Goal: Task Accomplishment & Management: Complete application form

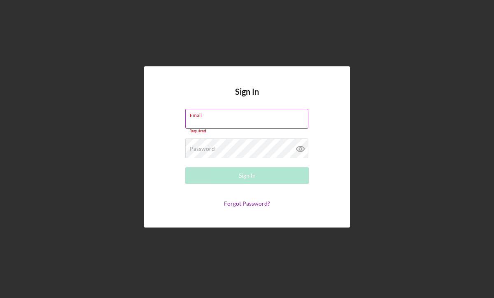
click at [245, 124] on input "Email" at bounding box center [246, 119] width 123 height 20
type input "[EMAIL_ADDRESS][DOMAIN_NAME]"
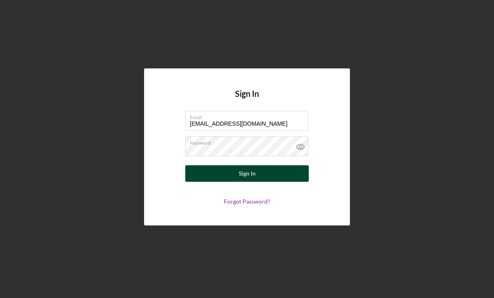
click at [245, 175] on div "Sign In" at bounding box center [247, 173] width 17 height 16
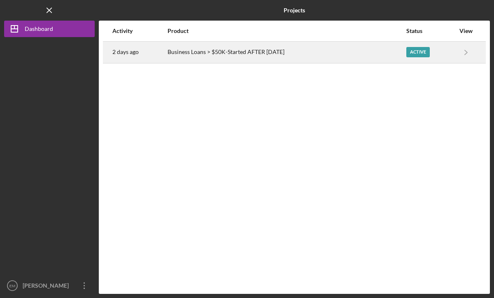
click at [414, 50] on div "Active" at bounding box center [417, 52] width 23 height 10
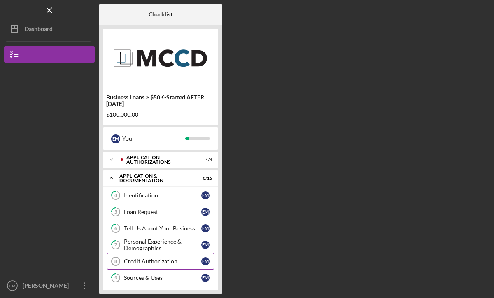
click at [144, 261] on div "Credit Authorization" at bounding box center [162, 261] width 77 height 7
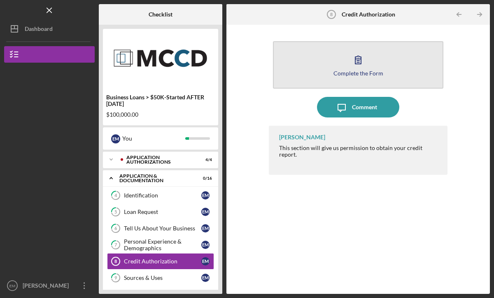
click at [364, 72] on div "Complete the Form" at bounding box center [359, 73] width 50 height 6
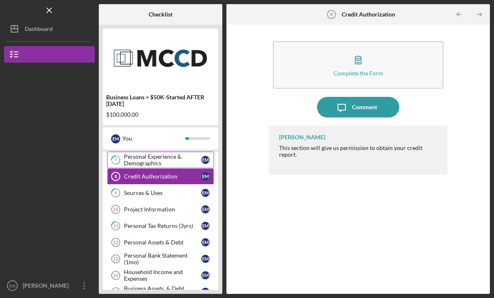
scroll to position [85, 0]
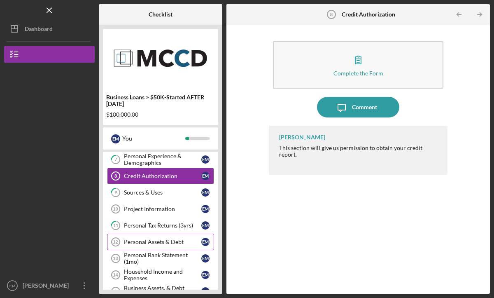
click at [146, 240] on div "Personal Assets & Debt" at bounding box center [162, 241] width 77 height 7
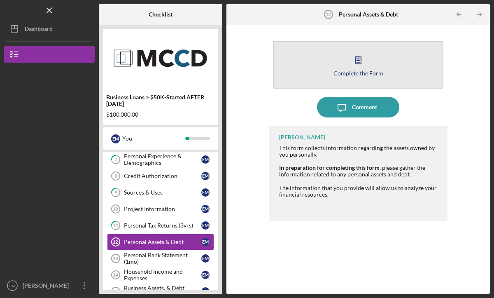
click at [361, 72] on div "Complete the Form" at bounding box center [359, 73] width 50 height 6
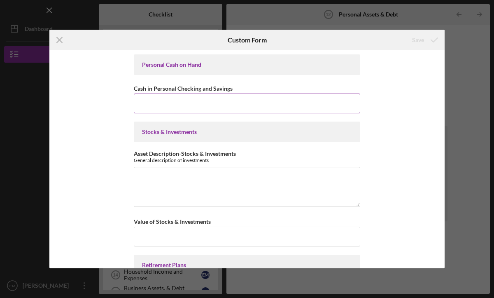
click at [235, 107] on input "Cash in Personal Checking and Savings" at bounding box center [247, 103] width 226 height 20
click at [59, 40] on line at bounding box center [59, 39] width 5 height 5
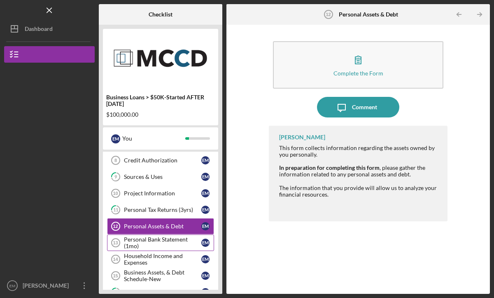
scroll to position [103, 0]
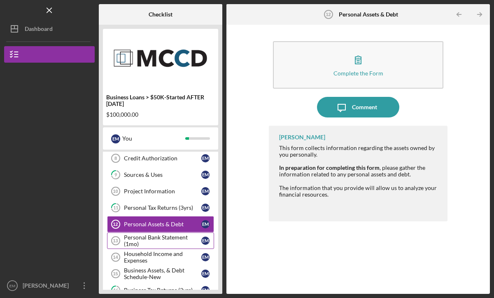
click at [161, 242] on div "Personal Bank Statement (1mo)" at bounding box center [162, 240] width 77 height 13
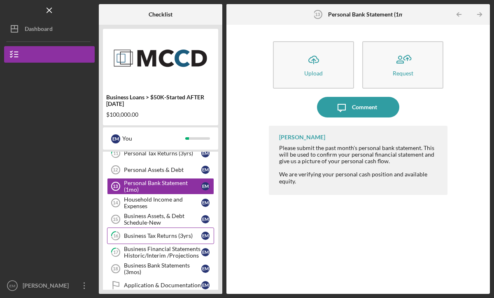
scroll to position [160, 0]
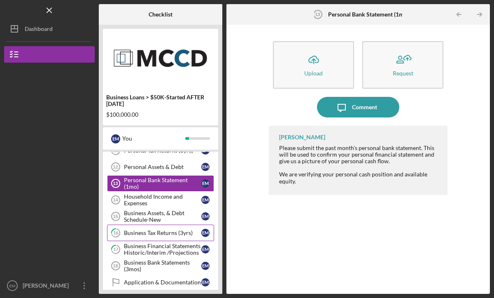
click at [152, 263] on div "Business Bank Statements (3mos)" at bounding box center [162, 265] width 77 height 13
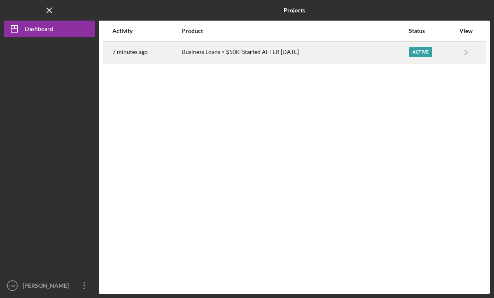
click at [415, 54] on div "Active" at bounding box center [420, 52] width 23 height 10
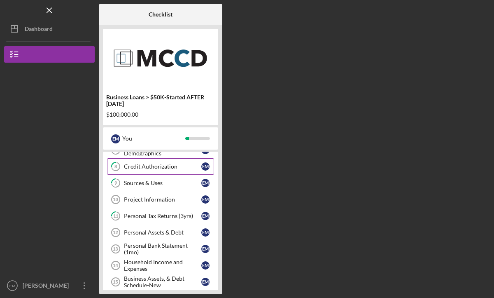
scroll to position [96, 0]
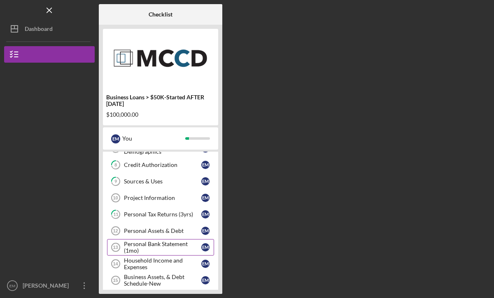
click at [173, 245] on div "Personal Bank Statement (1mo)" at bounding box center [162, 246] width 77 height 13
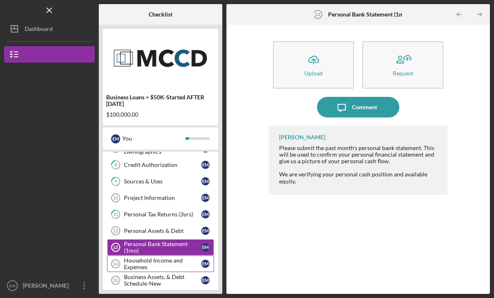
click at [151, 264] on div "Household Income and Expenses" at bounding box center [162, 263] width 77 height 13
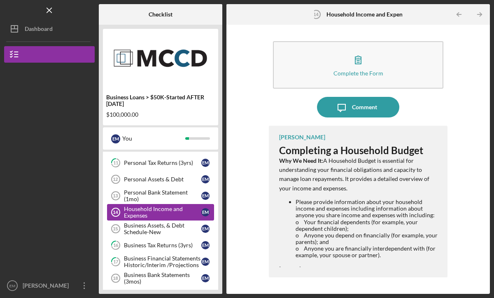
scroll to position [151, 0]
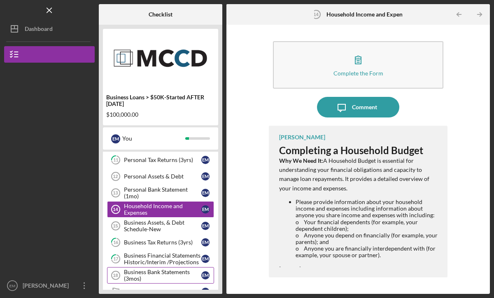
click at [144, 273] on div "Business Bank Statements (3mos)" at bounding box center [162, 274] width 77 height 13
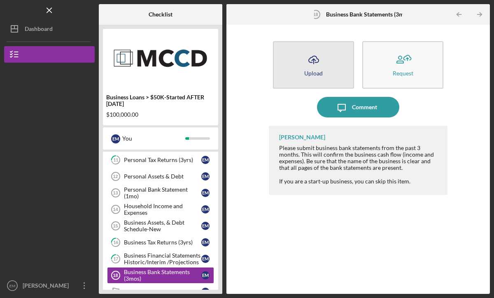
click at [314, 67] on icon "Icon/Upload" at bounding box center [313, 59] width 21 height 21
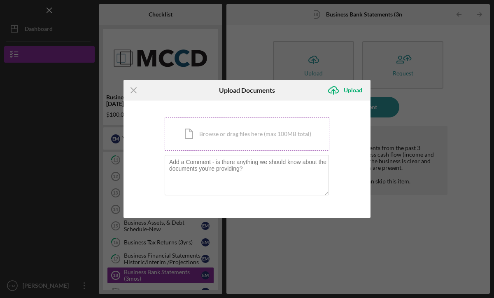
click at [194, 133] on div "Icon/Document Browse or drag files here (max 100MB total) Tap to choose files o…" at bounding box center [247, 134] width 165 height 34
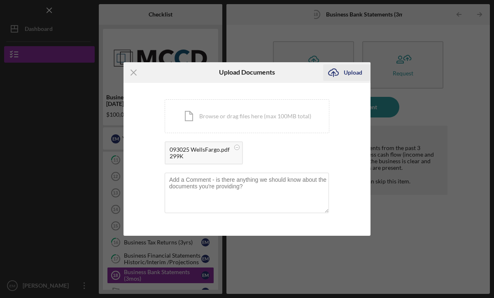
click at [360, 72] on div "Upload" at bounding box center [353, 72] width 19 height 16
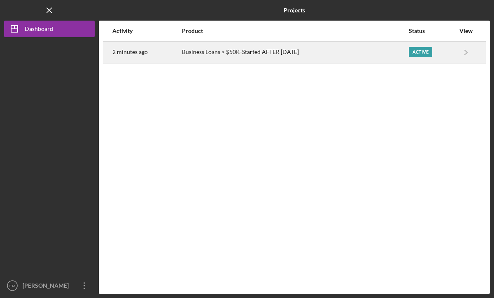
click at [423, 51] on div "Active" at bounding box center [420, 52] width 23 height 10
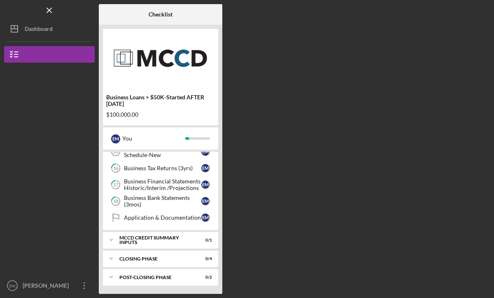
scroll to position [225, 0]
click at [157, 201] on div "Business Bank Statements (3mos)" at bounding box center [162, 200] width 77 height 13
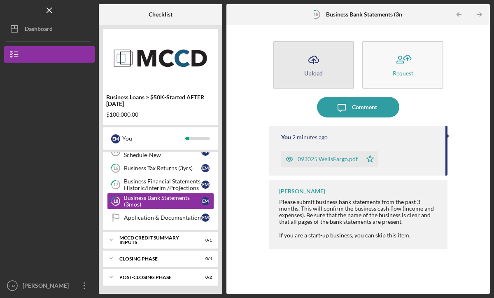
click at [305, 61] on icon "Icon/Upload" at bounding box center [313, 59] width 21 height 21
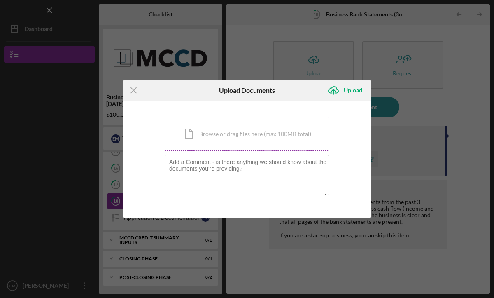
click at [188, 133] on div "Icon/Document Browse or drag files here (max 100MB total) Tap to choose files o…" at bounding box center [247, 134] width 165 height 34
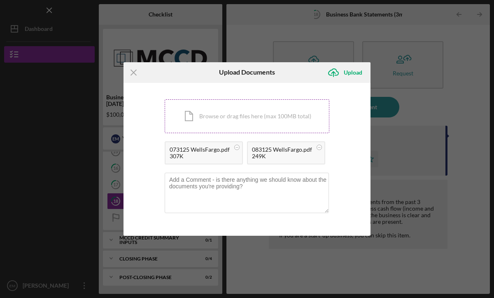
click at [248, 114] on div "Icon/Document Browse or drag files here (max 100MB total) Tap to choose files o…" at bounding box center [247, 116] width 165 height 34
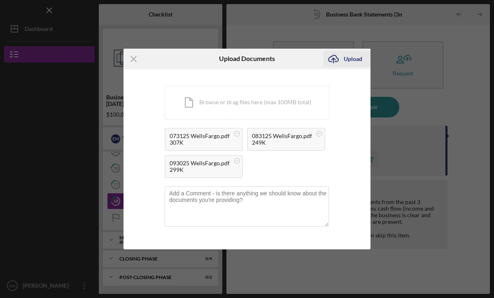
click at [354, 58] on div "Upload" at bounding box center [353, 59] width 19 height 16
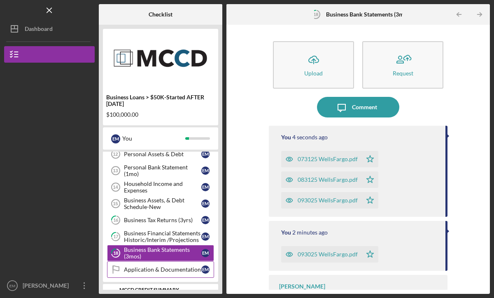
scroll to position [173, 0]
click at [152, 166] on div "Personal Bank Statement (1mo)" at bounding box center [162, 170] width 77 height 13
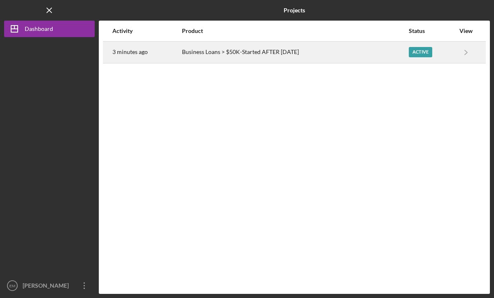
click at [424, 54] on div "Active" at bounding box center [420, 52] width 23 height 10
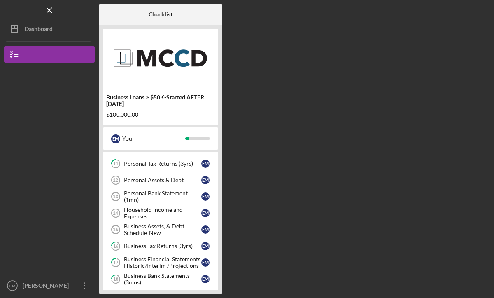
scroll to position [146, 0]
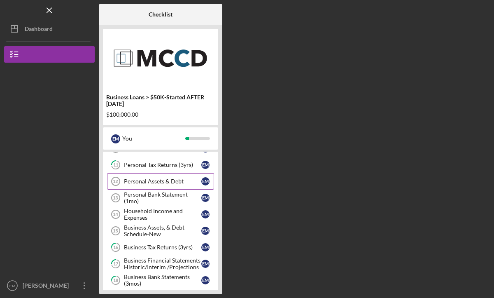
click at [158, 181] on div "Personal Assets & Debt" at bounding box center [162, 181] width 77 height 7
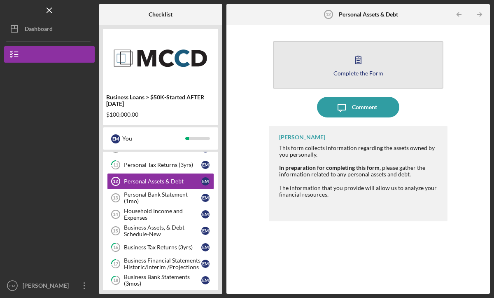
click at [364, 72] on div "Complete the Form" at bounding box center [359, 73] width 50 height 6
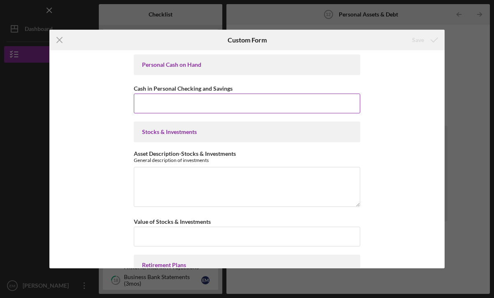
click at [256, 107] on input "Cash in Personal Checking and Savings" at bounding box center [247, 103] width 226 height 20
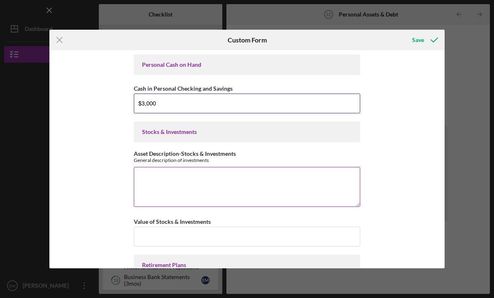
type input "$3,000"
click at [267, 189] on textarea "Asset Description-Stocks & Investments" at bounding box center [247, 187] width 226 height 40
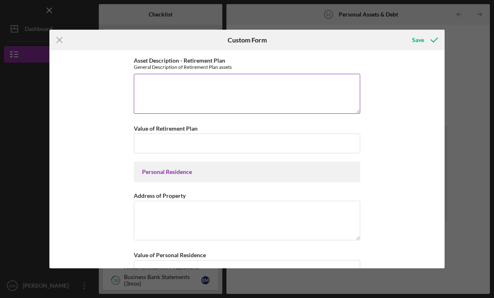
scroll to position [228, 0]
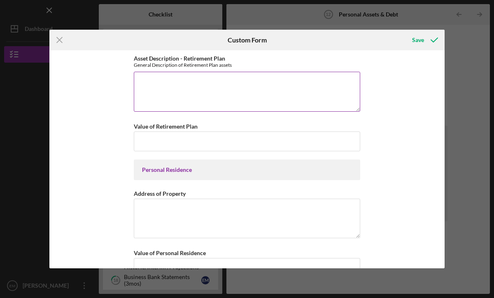
type textarea "NA"
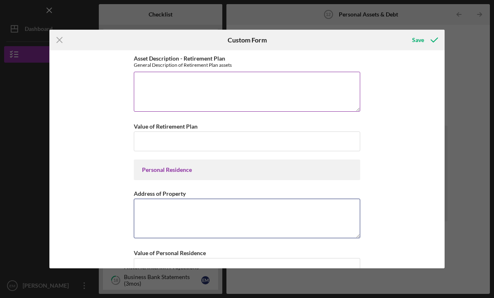
click at [287, 222] on textarea "Address of Property" at bounding box center [247, 218] width 226 height 40
type textarea "1"
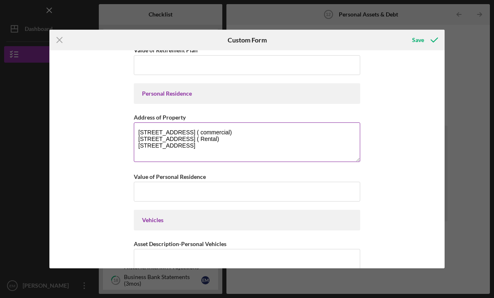
scroll to position [311, 0]
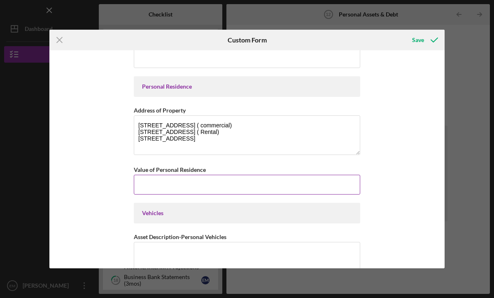
click at [203, 183] on input "Value of Personal Residence" at bounding box center [247, 185] width 226 height 20
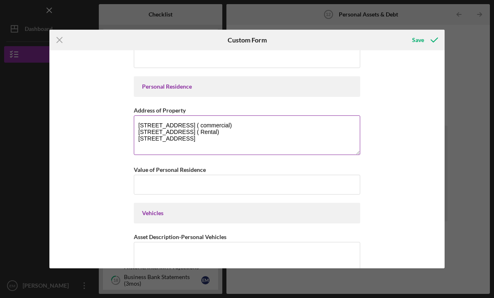
click at [257, 139] on textarea "[STREET_ADDRESS] ( commercial) [STREET_ADDRESS] ( Rental) [STREET_ADDRESS]" at bounding box center [247, 135] width 226 height 40
type textarea "[STREET_ADDRESS] ( commercial) [STREET_ADDRESS] ( Rental) [STREET_ADDRESS] ( Re…"
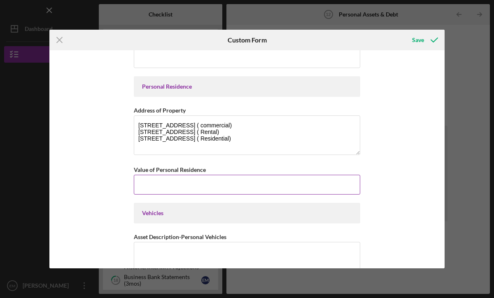
click at [219, 183] on input "Value of Personal Residence" at bounding box center [247, 185] width 226 height 20
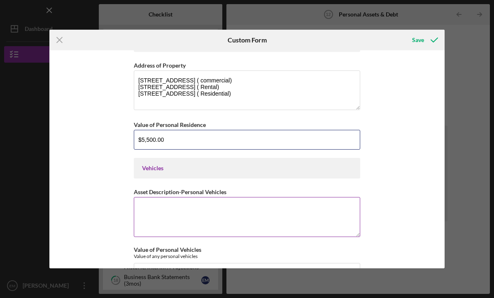
scroll to position [359, 0]
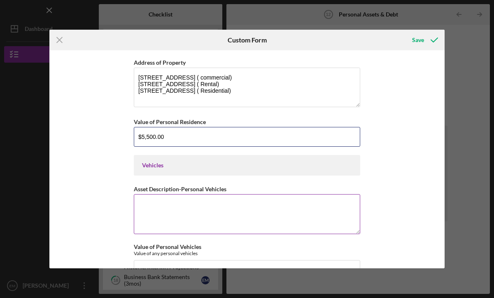
type input "$5,500.00"
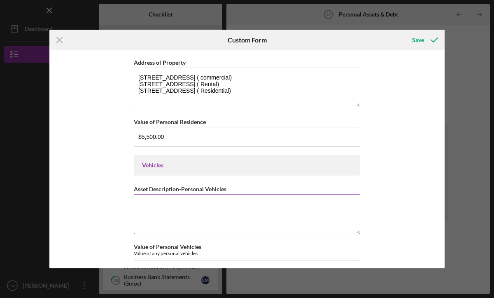
click at [195, 209] on textarea "Asset Description-Personal Vehicles" at bounding box center [247, 214] width 226 height 40
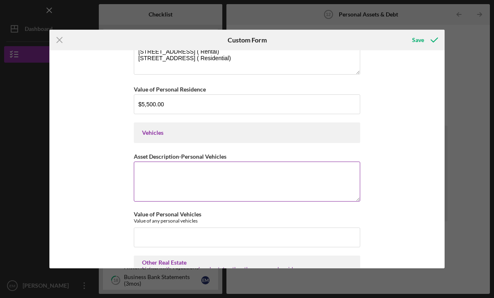
scroll to position [392, 0]
click at [194, 174] on textarea "Mercedese 2018" at bounding box center [247, 181] width 226 height 40
type textarea "Mercedese 2018 Nissan Armada 2019"
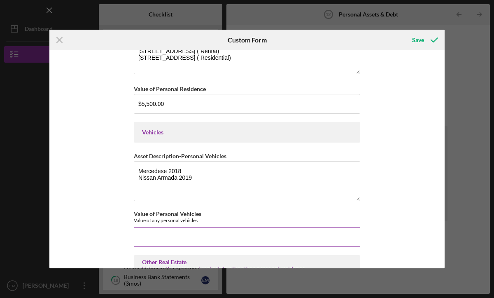
click at [170, 234] on input "Value of Personal Vehicles" at bounding box center [247, 237] width 226 height 20
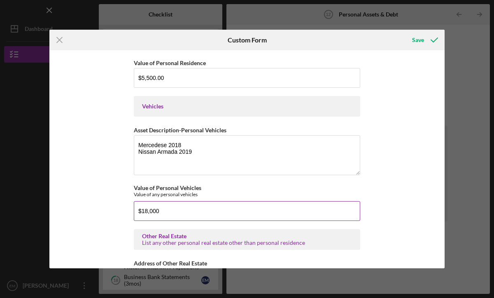
scroll to position [426, 0]
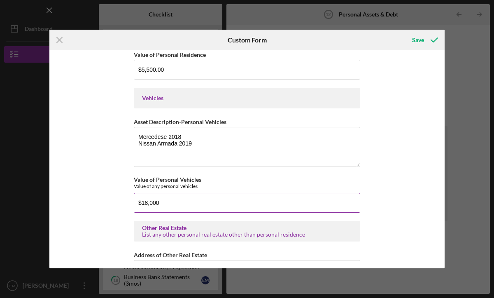
drag, startPoint x: 147, startPoint y: 203, endPoint x: 142, endPoint y: 203, distance: 5.8
click at [142, 203] on input "$18,000" at bounding box center [247, 203] width 226 height 20
click at [179, 203] on input "$18,000" at bounding box center [247, 203] width 226 height 20
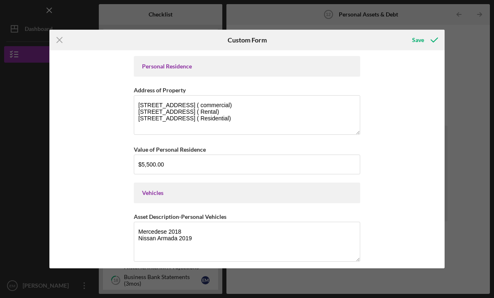
scroll to position [325, 0]
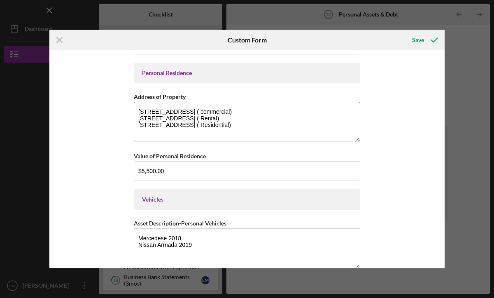
type input "$18,000"
drag, startPoint x: 137, startPoint y: 110, endPoint x: 274, endPoint y: 116, distance: 137.2
click at [274, 116] on textarea "[STREET_ADDRESS] ( commercial) [STREET_ADDRESS] ( Rental) [STREET_ADDRESS] ( Re…" at bounding box center [247, 122] width 226 height 40
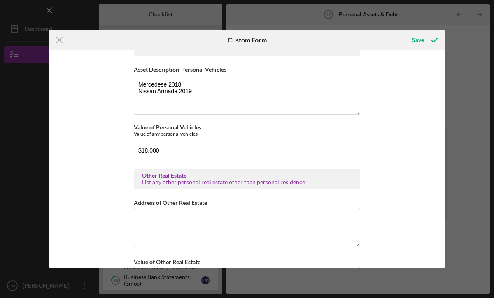
scroll to position [488, 0]
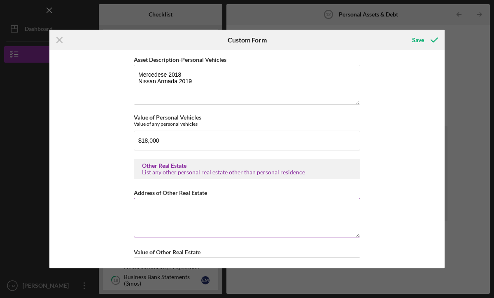
click at [228, 219] on textarea "Address of Other Real Estate" at bounding box center [247, 218] width 226 height 40
paste textarea "[STREET_ADDRESS] ( commercial) [STREET_ADDRESS] ( Rental)"
click at [294, 206] on textarea "[STREET_ADDRESS] ( commercial) [STREET_ADDRESS] ( Rental)" at bounding box center [247, 218] width 226 height 40
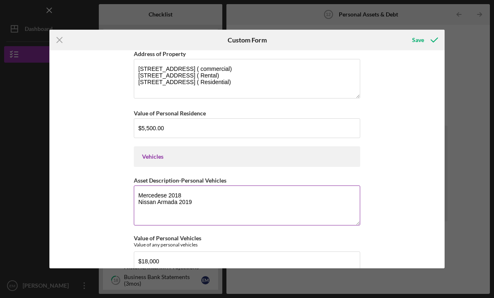
scroll to position [366, 0]
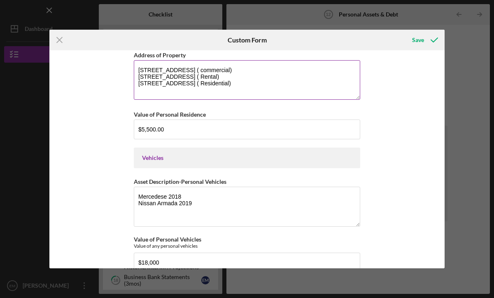
drag, startPoint x: 138, startPoint y: 81, endPoint x: 300, endPoint y: 92, distance: 162.6
click at [300, 92] on textarea "[STREET_ADDRESS] ( commercial) [STREET_ADDRESS] ( Rental) [STREET_ADDRESS] ( Re…" at bounding box center [247, 80] width 226 height 40
click at [294, 75] on textarea "[STREET_ADDRESS] ( commercial) [STREET_ADDRESS] ( Rental) [STREET_ADDRESS] ( Re…" at bounding box center [247, 80] width 226 height 40
drag, startPoint x: 138, startPoint y: 84, endPoint x: 281, endPoint y: 92, distance: 143.5
click at [281, 92] on textarea "[STREET_ADDRESS] ( commercial) [STREET_ADDRESS] ( Rental) [STREET_ADDRESS] ( Re…" at bounding box center [247, 80] width 226 height 40
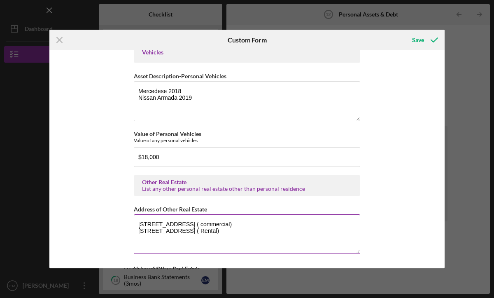
scroll to position [472, 0]
click at [279, 231] on textarea "[STREET_ADDRESS] ( commercial) [STREET_ADDRESS] ( Rental)" at bounding box center [247, 234] width 226 height 40
paste textarea "[STREET_ADDRESS] ( Residential)"
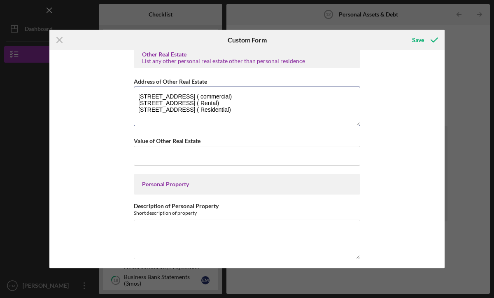
scroll to position [600, 0]
type textarea "[STREET_ADDRESS] ( commercial) [STREET_ADDRESS] ( Rental) [STREET_ADDRESS] ( Re…"
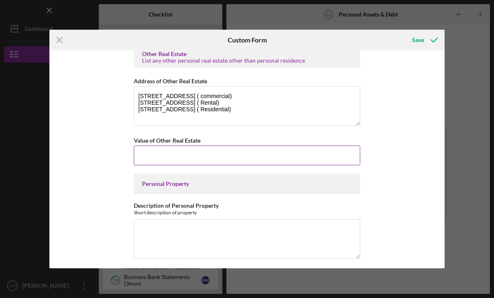
click at [247, 156] on input "Value of Other Real Estate" at bounding box center [247, 155] width 226 height 20
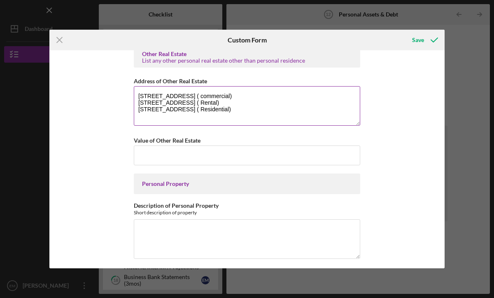
drag, startPoint x: 137, startPoint y: 95, endPoint x: 275, endPoint y: 120, distance: 140.6
click at [275, 120] on textarea "[STREET_ADDRESS] ( commercial) [STREET_ADDRESS] ( Rental) [STREET_ADDRESS] ( Re…" at bounding box center [247, 106] width 226 height 40
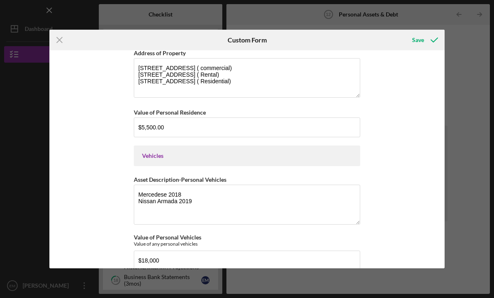
scroll to position [349, 0]
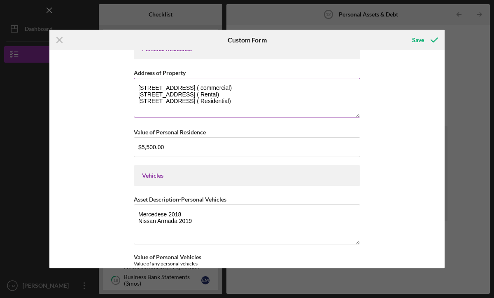
click at [268, 93] on textarea "[STREET_ADDRESS] ( commercial) [STREET_ADDRESS] ( Rental) [STREET_ADDRESS] ( Re…" at bounding box center [247, 98] width 226 height 40
drag, startPoint x: 272, startPoint y: 93, endPoint x: 124, endPoint y: 82, distance: 148.3
click at [124, 82] on div "Personal Cash on Hand Cash in Personal Checking and Savings $3,000 Stocks & Inv…" at bounding box center [246, 158] width 395 height 217
click at [139, 93] on textarea "[STREET_ADDRESS] ( Residential)" at bounding box center [247, 98] width 226 height 40
click at [138, 93] on textarea "[STREET_ADDRESS] ( Residential)" at bounding box center [247, 98] width 226 height 40
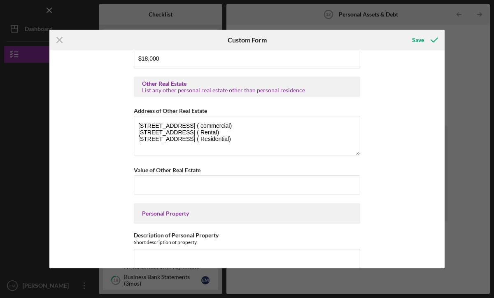
scroll to position [571, 0]
type textarea "[STREET_ADDRESS] ( Residential)"
click at [287, 138] on textarea "[STREET_ADDRESS] ( commercial) [STREET_ADDRESS] ( Rental) [STREET_ADDRESS] ( Re…" at bounding box center [247, 135] width 226 height 40
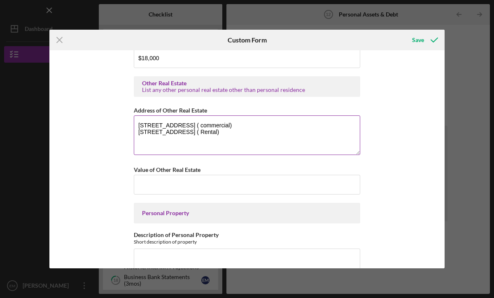
drag, startPoint x: 136, startPoint y: 126, endPoint x: 270, endPoint y: 133, distance: 134.0
click at [270, 135] on textarea "[STREET_ADDRESS] ( commercial) [STREET_ADDRESS] ( Rental)" at bounding box center [247, 135] width 226 height 40
type textarea "[STREET_ADDRESS] ( commercial) [STREET_ADDRESS] ( Rental)"
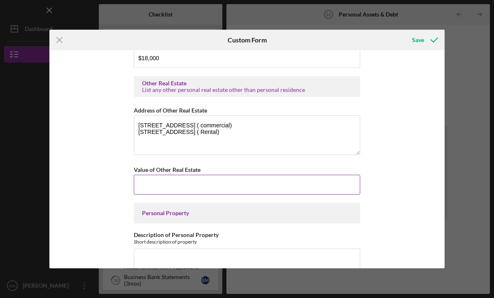
click at [205, 183] on input "Value of Other Real Estate" at bounding box center [247, 185] width 226 height 20
paste input "$980,551,247,875,157"
type input "$980,551,247,875,157"
drag, startPoint x: 205, startPoint y: 183, endPoint x: 115, endPoint y: 182, distance: 90.2
click at [115, 184] on div "Personal Cash on Hand Cash in Personal Checking and Savings $3,000 Stocks & Inv…" at bounding box center [246, 158] width 395 height 217
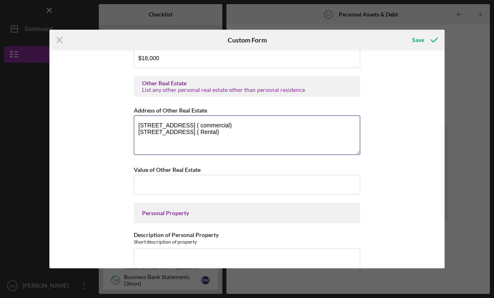
drag, startPoint x: 277, startPoint y: 135, endPoint x: 124, endPoint y: 118, distance: 153.3
click at [124, 118] on div "Personal Cash on Hand Cash in Personal Checking and Savings $3,000 Stocks & Inv…" at bounding box center [246, 158] width 395 height 217
drag, startPoint x: 136, startPoint y: 123, endPoint x: 280, endPoint y: 135, distance: 145.0
click at [280, 135] on textarea "[STREET_ADDRESS] ( commercial) [STREET_ADDRESS] ( Rental)" at bounding box center [247, 135] width 226 height 40
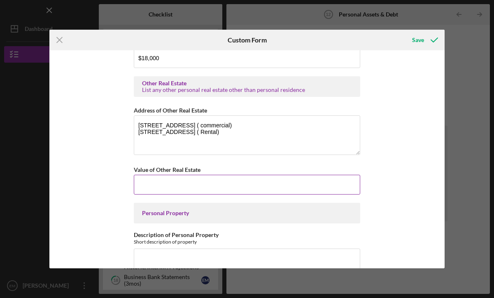
click at [226, 178] on input "Value of Other Real Estate" at bounding box center [247, 185] width 226 height 20
paste input "$980,551,247,875,157"
type input "$9"
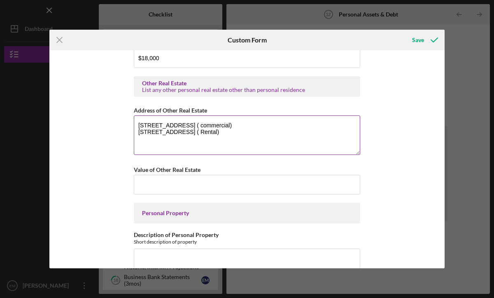
drag, startPoint x: 138, startPoint y: 123, endPoint x: 279, endPoint y: 130, distance: 141.8
click at [279, 131] on textarea "[STREET_ADDRESS] ( commercial) [STREET_ADDRESS] ( Rental)" at bounding box center [247, 135] width 226 height 40
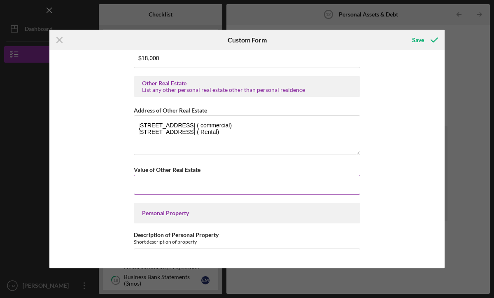
click at [208, 180] on input "Value of Other Real Estate" at bounding box center [247, 185] width 226 height 20
paste input "$980,551,247,875,157"
type input "$980,551,247,875,157"
drag, startPoint x: 200, startPoint y: 181, endPoint x: 122, endPoint y: 179, distance: 78.3
click at [122, 180] on div "Personal Cash on Hand Cash in Personal Checking and Savings $3,000 Stocks & Inv…" at bounding box center [246, 158] width 395 height 217
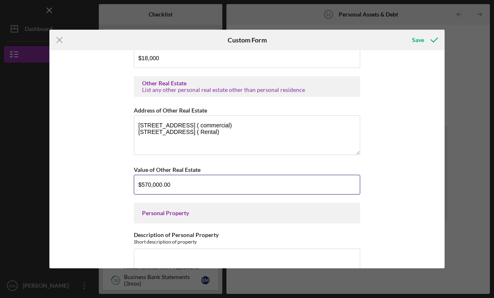
click at [404, 32] on button "Save" at bounding box center [424, 40] width 41 height 16
click at [149, 183] on input "$570,000.00" at bounding box center [247, 185] width 226 height 20
click at [200, 182] on input "$1,045,000.00" at bounding box center [247, 185] width 226 height 20
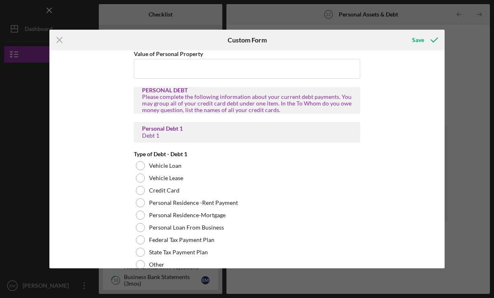
scroll to position [824, 0]
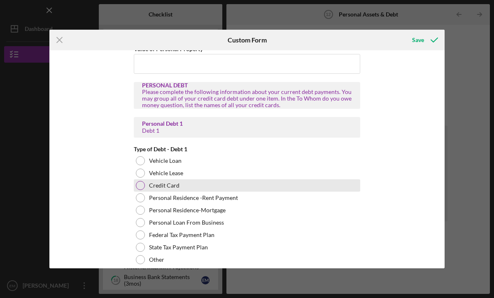
type input "$1,045,000.00"
click at [140, 183] on div at bounding box center [140, 185] width 9 height 9
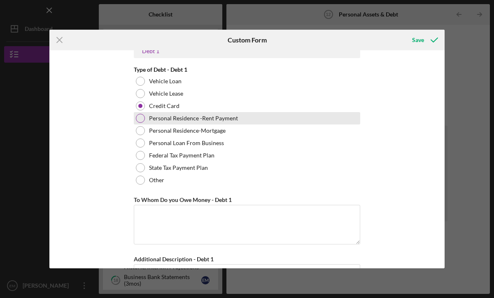
scroll to position [920, 0]
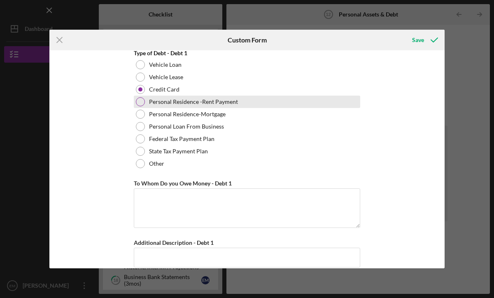
click at [138, 100] on div at bounding box center [140, 101] width 9 height 9
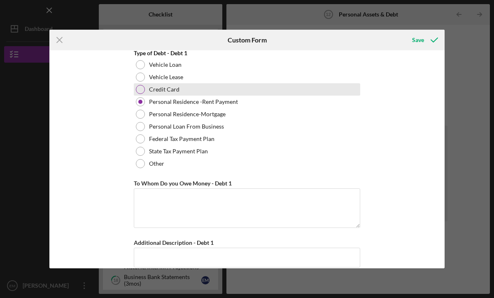
click at [139, 91] on div at bounding box center [140, 89] width 9 height 9
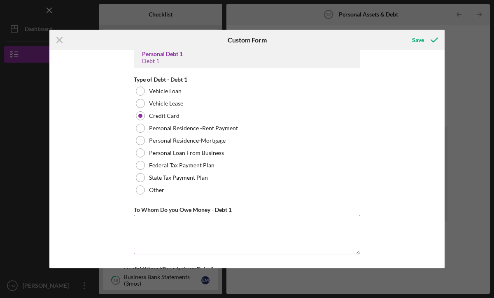
scroll to position [892, 0]
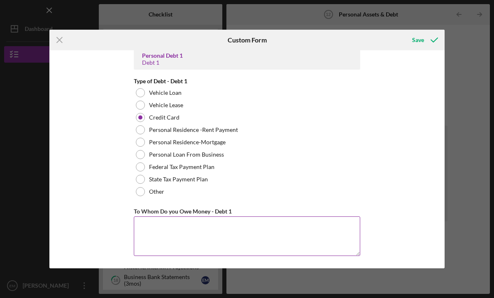
click at [166, 223] on textarea "To Whom Do you Owe Money - Debt 1" at bounding box center [247, 236] width 226 height 40
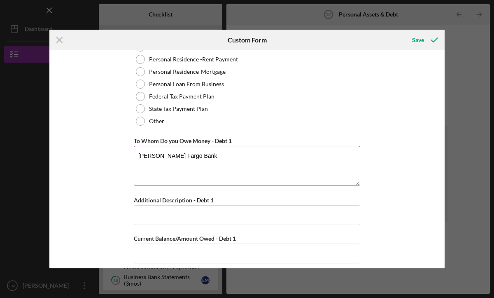
scroll to position [963, 0]
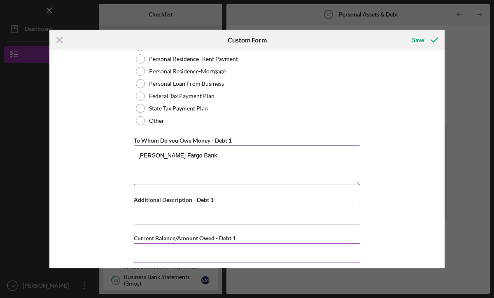
type textarea "[PERSON_NAME] Fargo Bank"
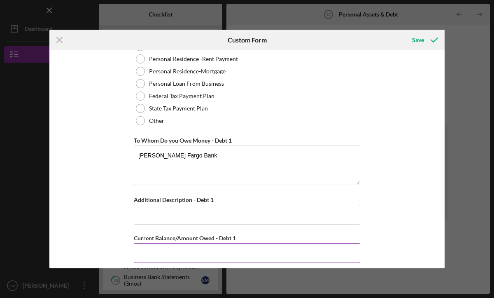
click at [154, 253] on input "Current Balance/Amount Owed - Debt 1" at bounding box center [247, 253] width 226 height 20
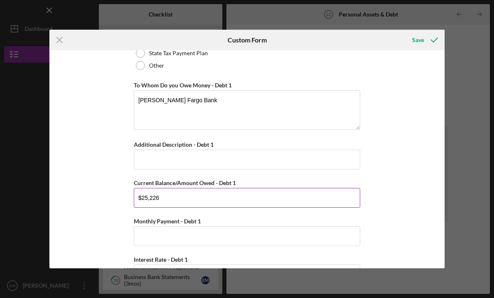
scroll to position [1024, 0]
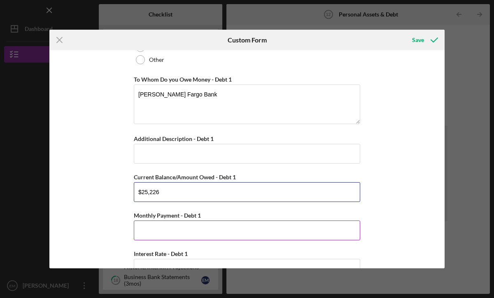
type input "$25,226"
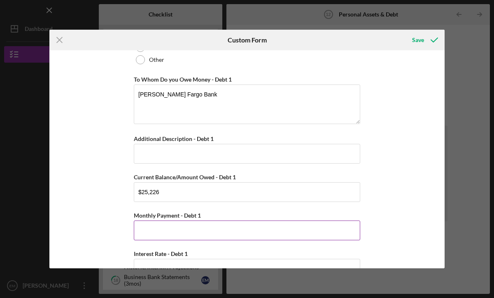
click at [164, 231] on input "Monthly Payment - Debt 1" at bounding box center [247, 230] width 226 height 20
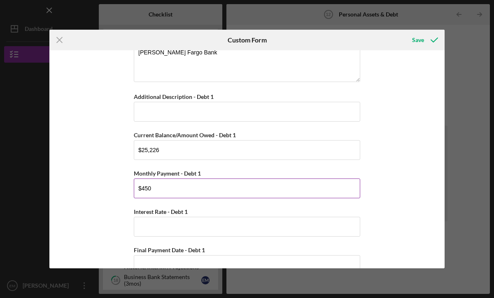
scroll to position [1071, 0]
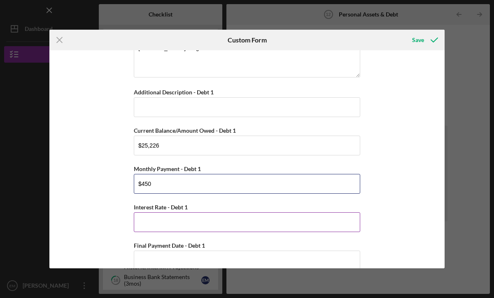
type input "$450"
click at [190, 222] on input "Interest Rate - Debt 1" at bounding box center [247, 222] width 226 height 20
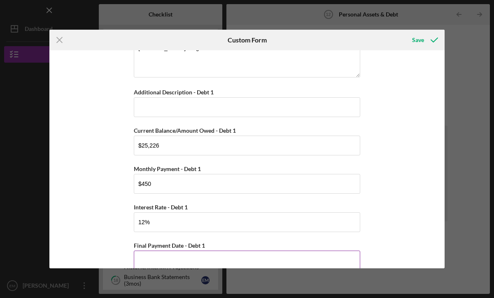
type input "12.00000%"
click at [214, 257] on input "Final Payment Date - Debt 1" at bounding box center [247, 260] width 226 height 20
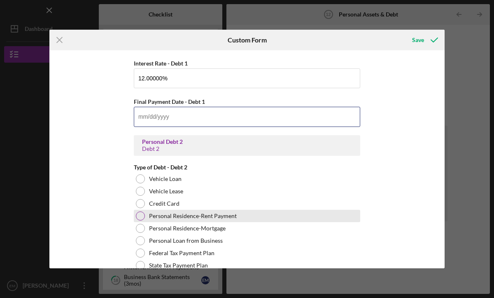
scroll to position [1220, 0]
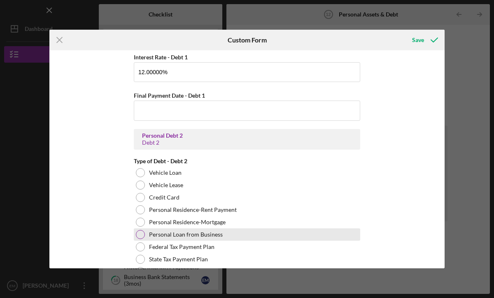
click at [138, 231] on div at bounding box center [140, 234] width 9 height 9
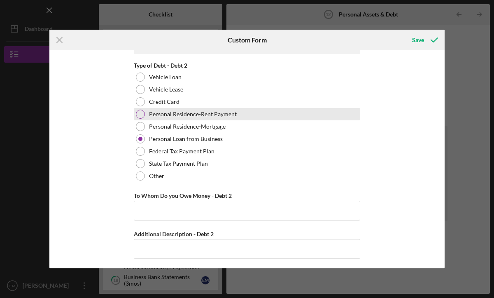
scroll to position [1317, 0]
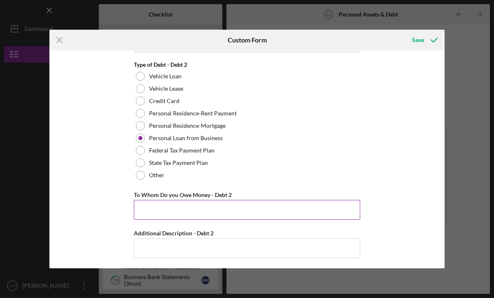
click at [227, 209] on input "To Whom Do you Owe Money - Debt 2" at bounding box center [247, 210] width 226 height 20
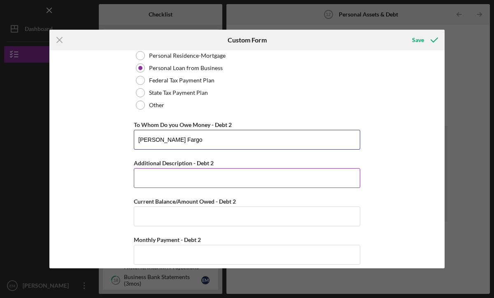
scroll to position [1387, 0]
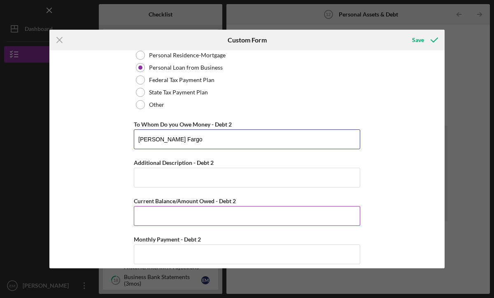
type input "[PERSON_NAME] Fargo"
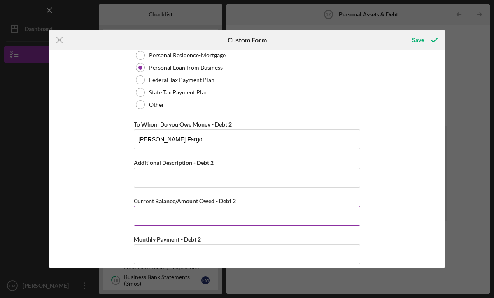
click at [245, 217] on input "Current Balance/Amount Owed - Debt 2" at bounding box center [247, 216] width 226 height 20
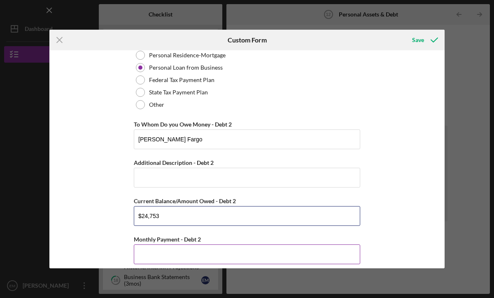
type input "$24,753"
click at [236, 250] on input "Monthly Payment - Debt 2" at bounding box center [247, 254] width 226 height 20
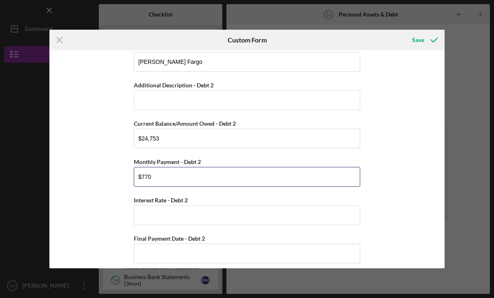
scroll to position [1468, 0]
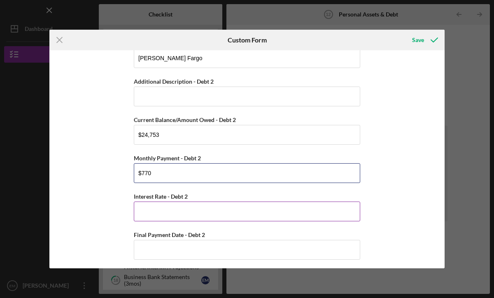
type input "$770"
click at [212, 209] on input "Interest Rate - Debt 2" at bounding box center [247, 211] width 226 height 20
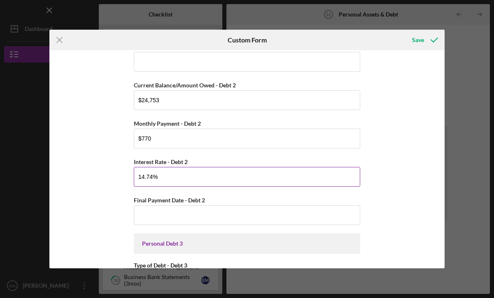
scroll to position [1506, 0]
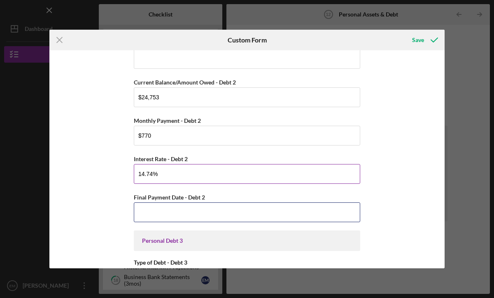
type input "14.74000%"
click at [215, 212] on input "Final Payment Date - Debt 2" at bounding box center [247, 212] width 226 height 20
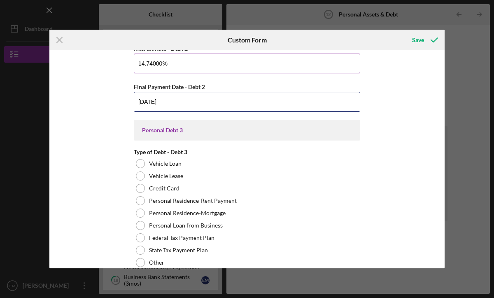
scroll to position [1622, 0]
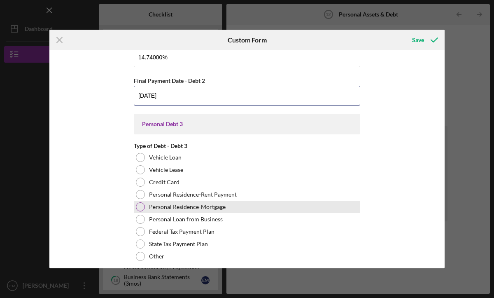
type input "[DATE]"
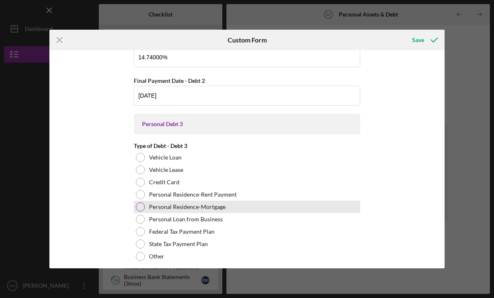
click at [140, 205] on div at bounding box center [140, 206] width 9 height 9
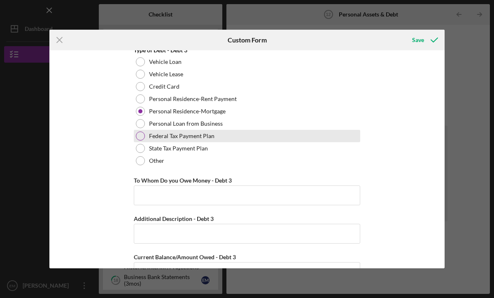
scroll to position [1720, 0]
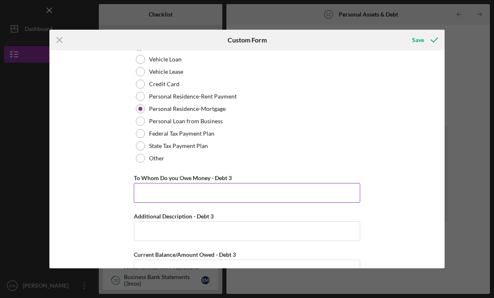
click at [187, 192] on input "To Whom Do you Owe Money - Debt 3" at bounding box center [247, 193] width 226 height 20
type input "U"
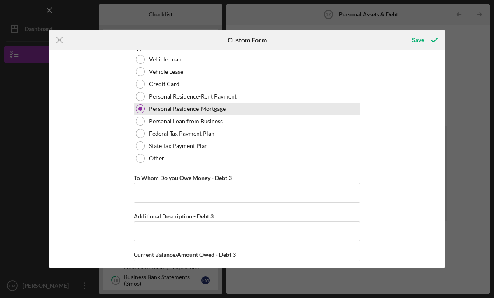
click at [142, 107] on div at bounding box center [140, 108] width 9 height 9
click at [138, 107] on div at bounding box center [140, 109] width 4 height 4
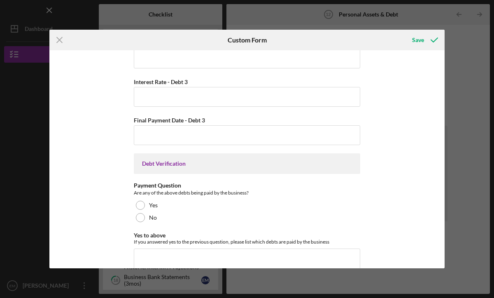
scroll to position [1983, 0]
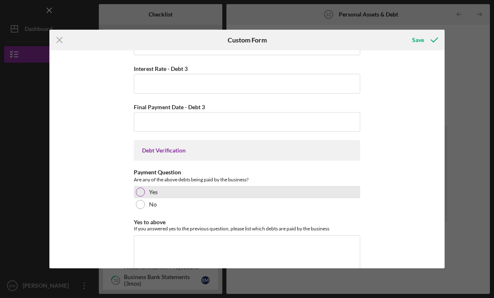
click at [141, 189] on div at bounding box center [140, 191] width 9 height 9
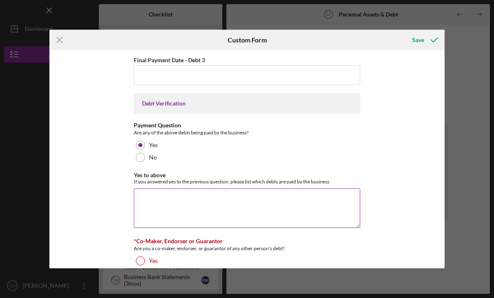
scroll to position [2033, 0]
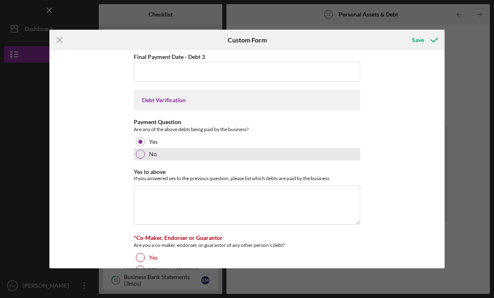
click at [139, 154] on div at bounding box center [140, 153] width 9 height 9
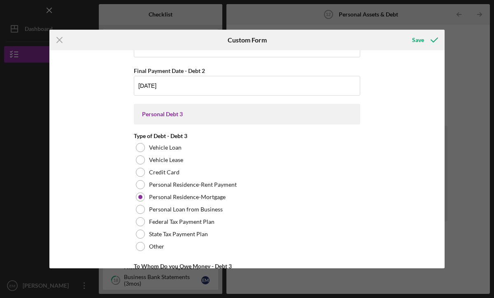
scroll to position [1631, 0]
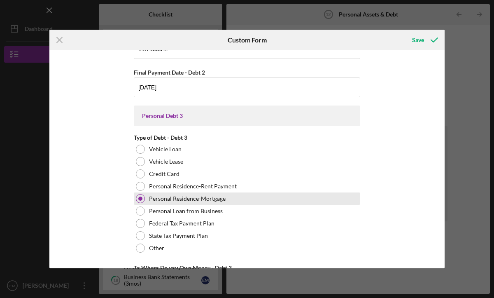
click at [140, 196] on div at bounding box center [140, 198] width 4 height 4
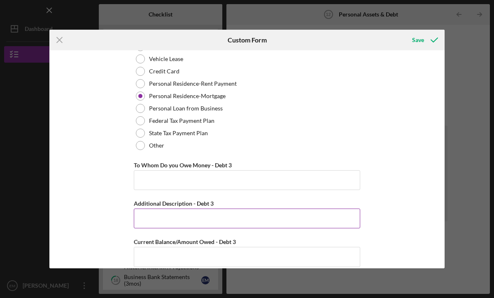
scroll to position [1732, 0]
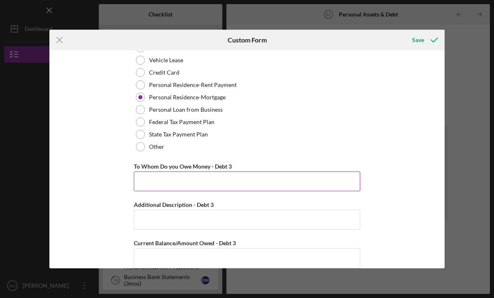
click at [180, 182] on input "To Whom Do you Owe Money - Debt 3" at bounding box center [247, 181] width 226 height 20
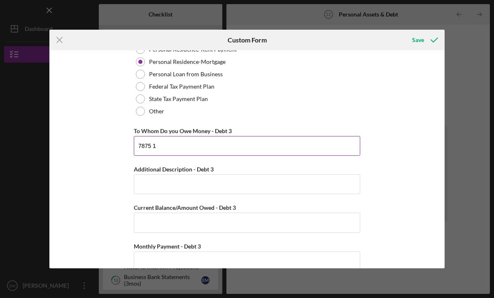
scroll to position [1768, 0]
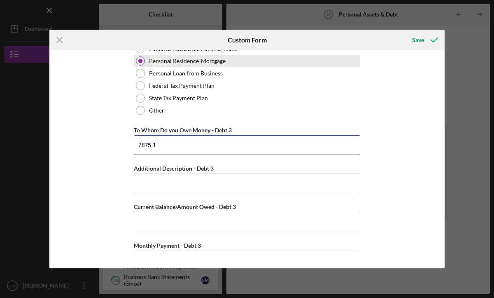
type input "7875 1"
click at [142, 59] on div at bounding box center [140, 60] width 9 height 9
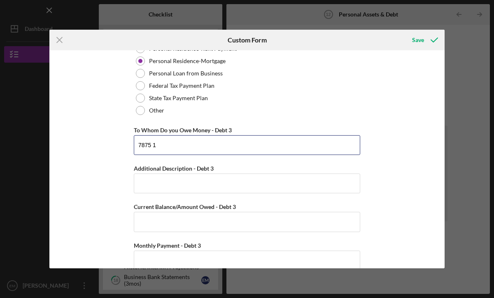
drag, startPoint x: 158, startPoint y: 143, endPoint x: 131, endPoint y: 140, distance: 27.0
click at [131, 141] on div "Personal Cash on Hand Cash in Personal Checking and Savings $3,000 Stocks & Inv…" at bounding box center [246, 158] width 395 height 217
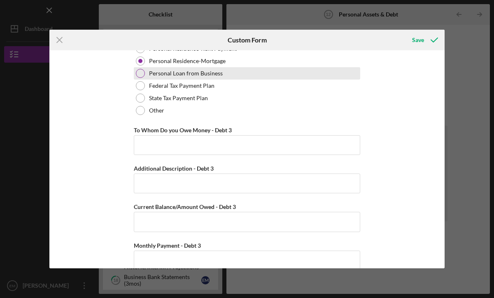
click at [137, 77] on div "Personal Loan from Business" at bounding box center [247, 73] width 226 height 12
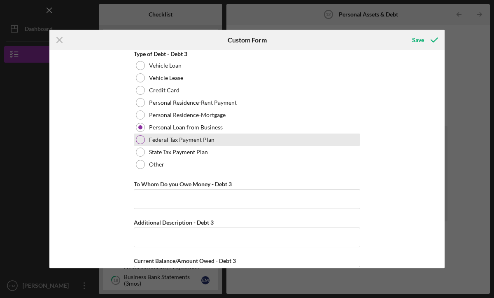
scroll to position [1701, 0]
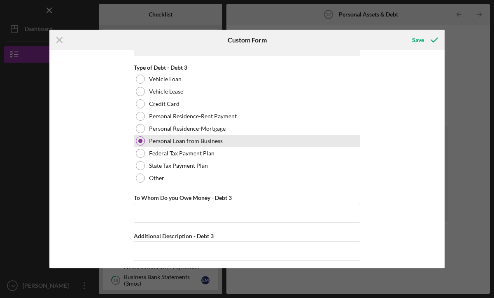
click at [140, 140] on div at bounding box center [140, 141] width 4 height 4
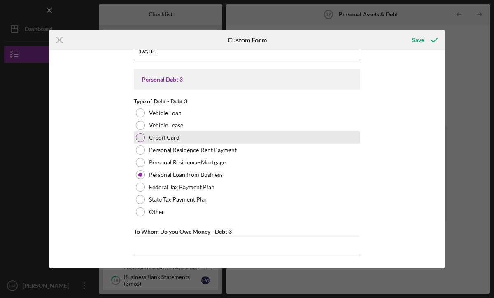
scroll to position [1657, 0]
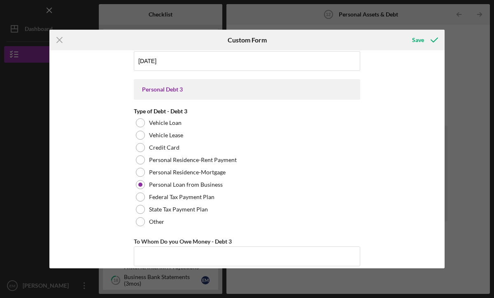
click at [190, 84] on div "Personal Debt 3" at bounding box center [247, 89] width 226 height 21
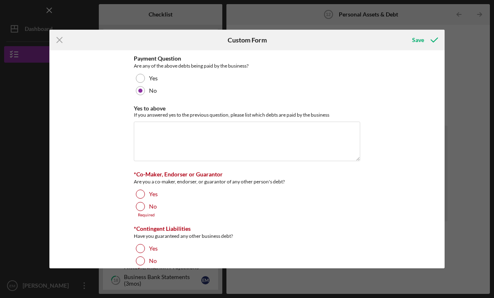
scroll to position [2098, 0]
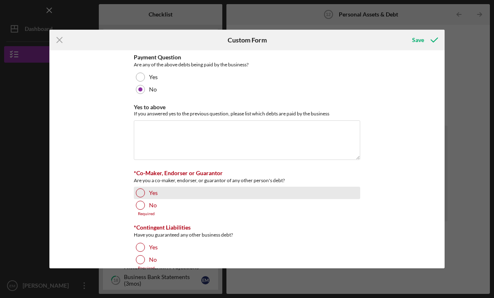
click at [140, 190] on div at bounding box center [140, 192] width 9 height 9
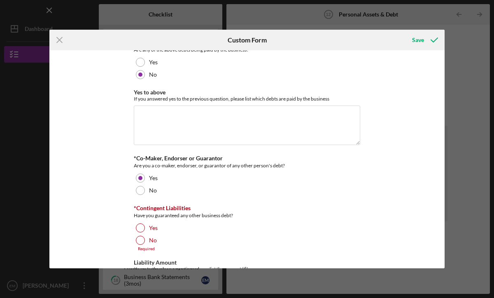
scroll to position [2114, 0]
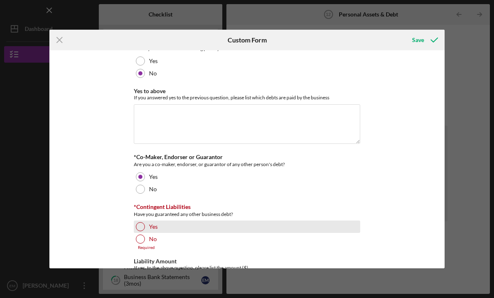
click at [142, 222] on div at bounding box center [140, 226] width 9 height 9
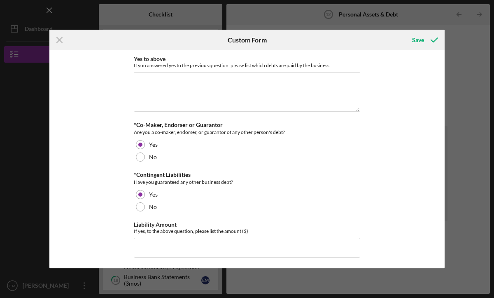
scroll to position [2146, 0]
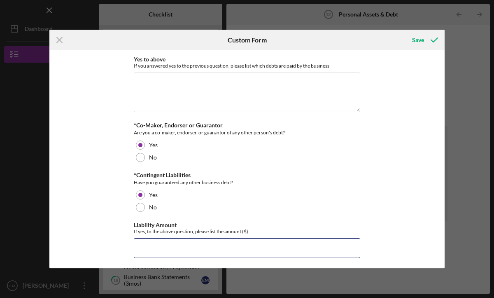
click at [184, 244] on input "Liability Amount" at bounding box center [247, 248] width 226 height 20
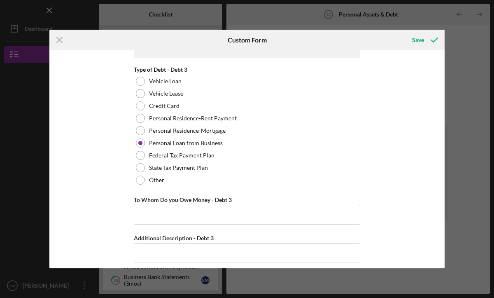
scroll to position [1694, 0]
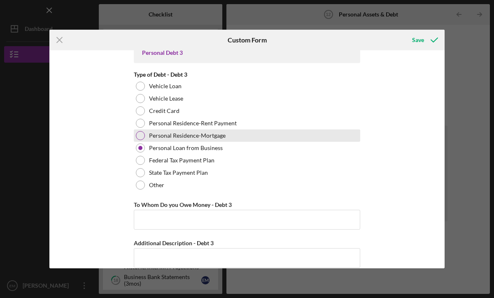
type input "$8,000"
click at [140, 135] on div at bounding box center [140, 135] width 9 height 9
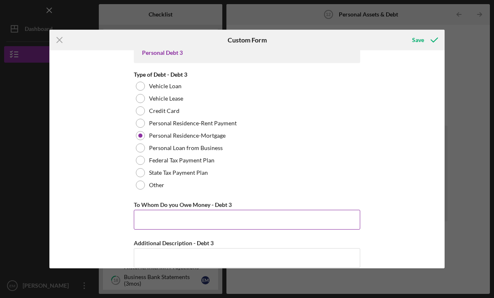
click at [281, 217] on input "To Whom Do you Owe Money - Debt 3" at bounding box center [247, 220] width 226 height 20
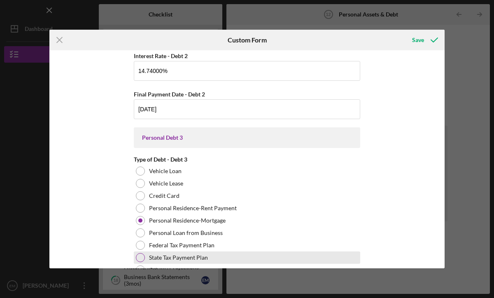
scroll to position [1586, 0]
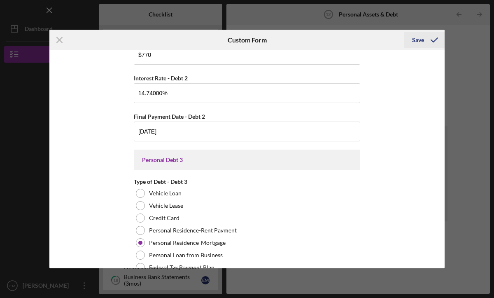
click at [416, 40] on div "Save" at bounding box center [418, 40] width 12 height 16
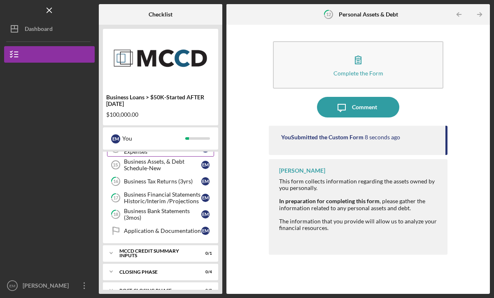
scroll to position [225, 0]
